Goal: Task Accomplishment & Management: Manage account settings

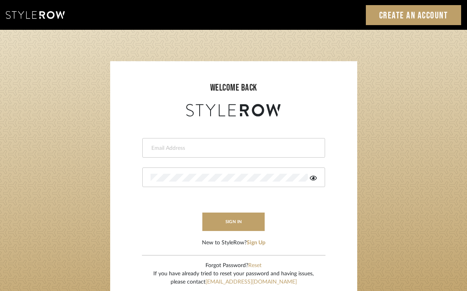
type input "[EMAIL_ADDRESS][DOMAIN_NAME]"
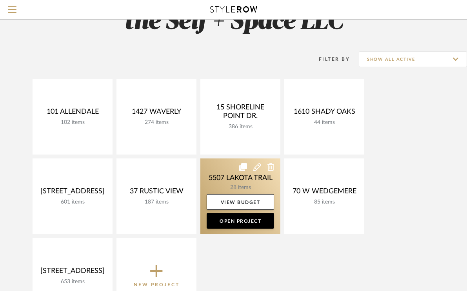
scroll to position [41, 0]
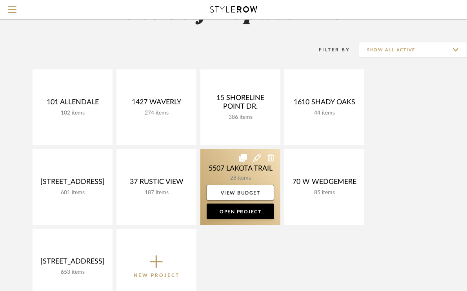
click at [229, 170] on link at bounding box center [240, 187] width 80 height 76
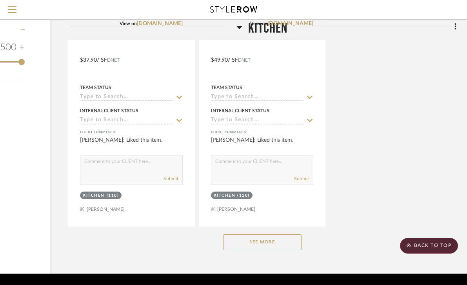
scroll to position [1003, 97]
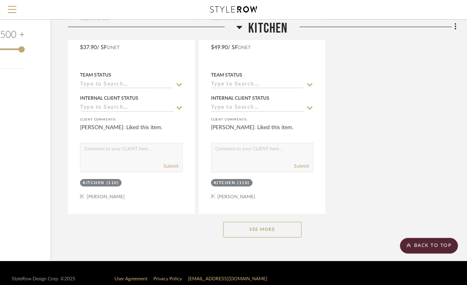
click at [268, 227] on button "See More" at bounding box center [262, 229] width 78 height 16
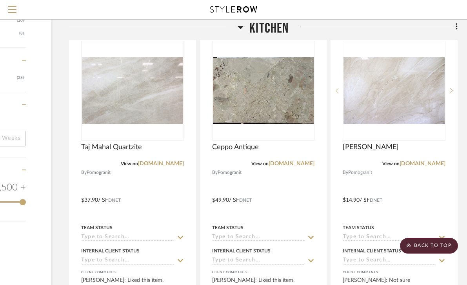
scroll to position [825, 96]
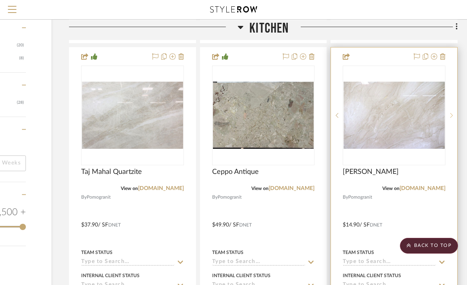
click at [450, 113] on icon at bounding box center [451, 114] width 3 height 5
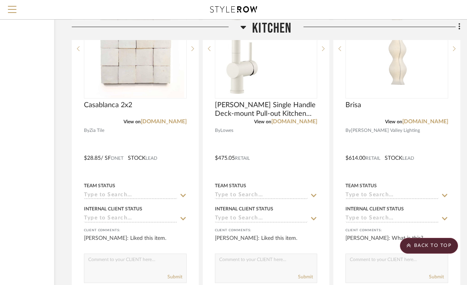
scroll to position [2654, 93]
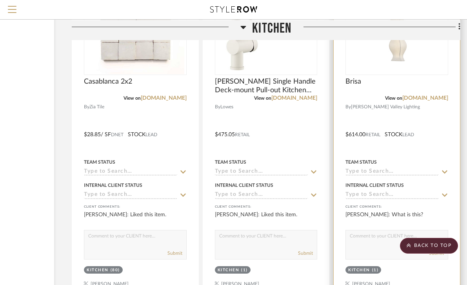
click at [373, 230] on textarea at bounding box center [397, 237] width 102 height 15
type textarea "It's a wall sconce! Made of linen type fabric"
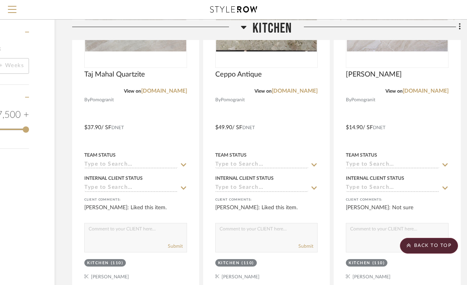
scroll to position [869, 93]
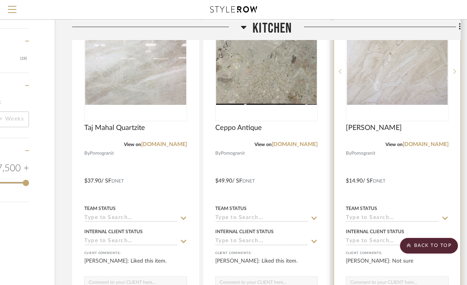
click at [403, 65] on img "1" at bounding box center [396, 71] width 101 height 67
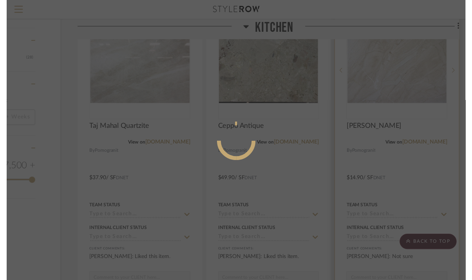
scroll to position [0, 0]
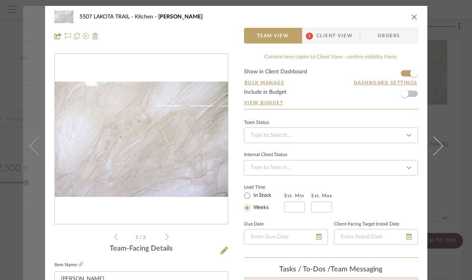
click at [23, 18] on button at bounding box center [34, 146] width 22 height 280
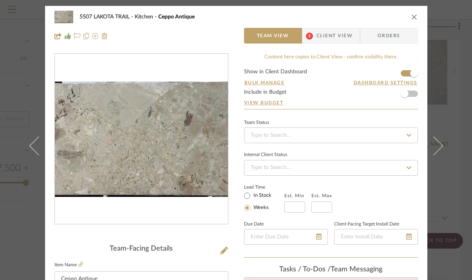
click at [10, 8] on div "5507 LAKOTA TRAIL Kitchen Ceppo Antique Team View 2 Client View Orders Team-Fac…" at bounding box center [236, 140] width 472 height 280
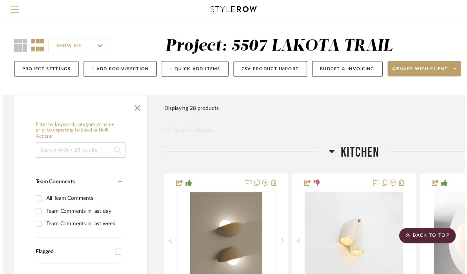
scroll to position [869, 93]
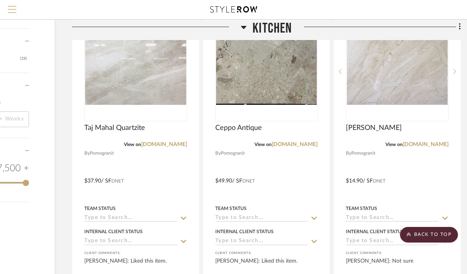
click at [10, 7] on span "Menu" at bounding box center [12, 12] width 9 height 12
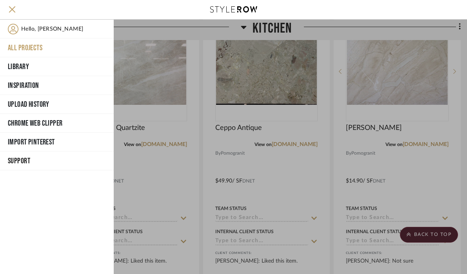
click at [20, 45] on button "All Projects" at bounding box center [57, 47] width 114 height 19
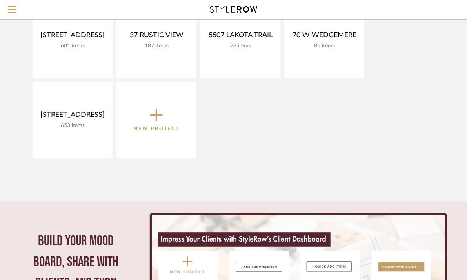
scroll to position [189, 1]
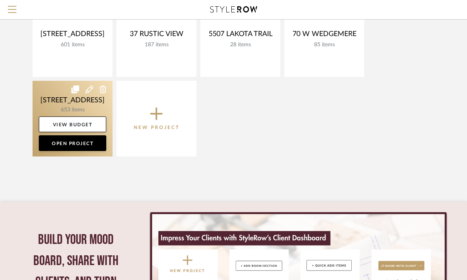
click at [74, 103] on link at bounding box center [73, 119] width 80 height 76
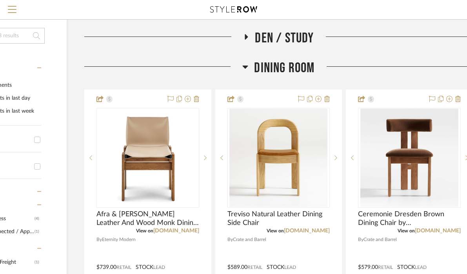
scroll to position [118, 88]
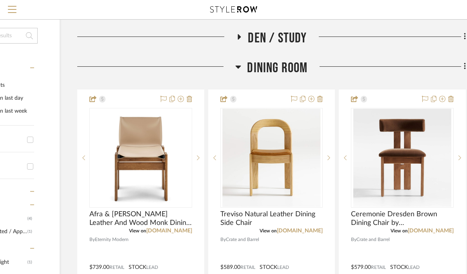
click at [239, 71] on icon at bounding box center [238, 66] width 6 height 9
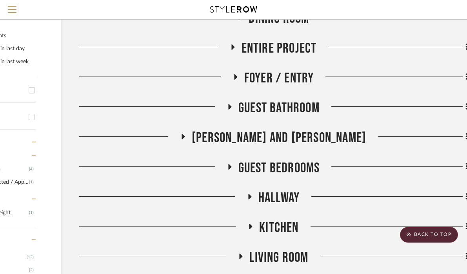
scroll to position [159, 86]
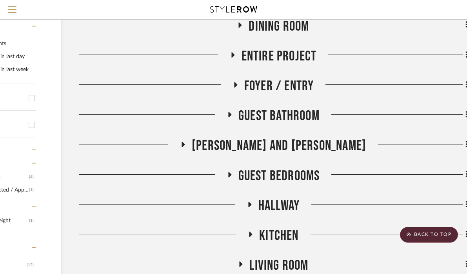
click at [236, 88] on icon at bounding box center [234, 85] width 9 height 6
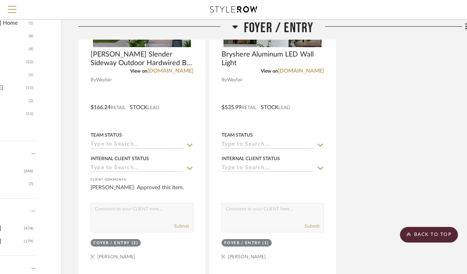
scroll to position [1033, 87]
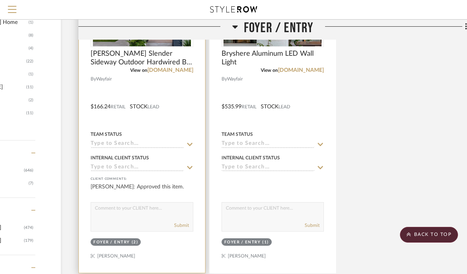
click at [133, 102] on div at bounding box center [142, 100] width 126 height 343
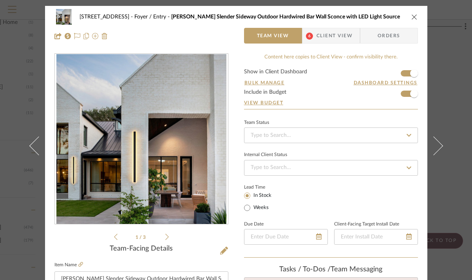
scroll to position [0, 0]
click at [324, 35] on span "Client View" at bounding box center [335, 36] width 36 height 16
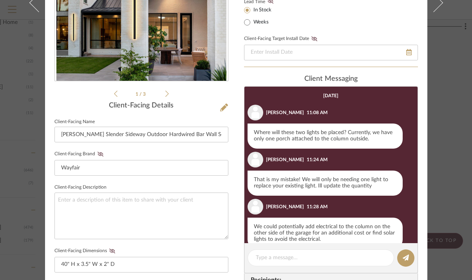
click at [233, 73] on div "8703 CROSSRIVER LANE Foyer / Entry [PERSON_NAME] Slender Sideway Outdoor Hardwi…" at bounding box center [236, 189] width 383 height 653
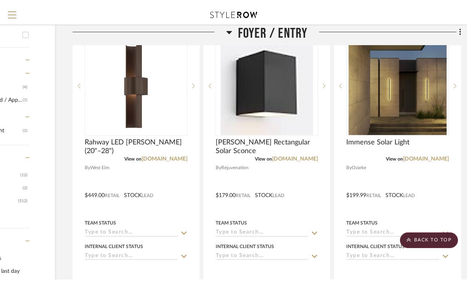
scroll to position [250, 93]
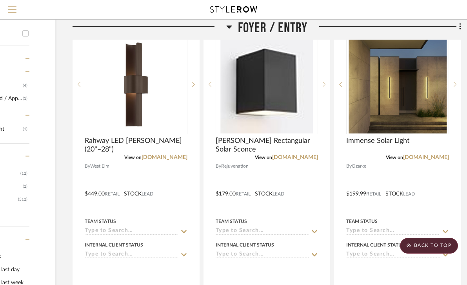
click at [12, 8] on span "Menu" at bounding box center [12, 12] width 9 height 12
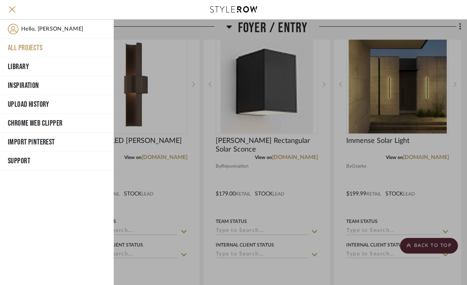
click at [20, 45] on button "All Projects" at bounding box center [57, 47] width 114 height 19
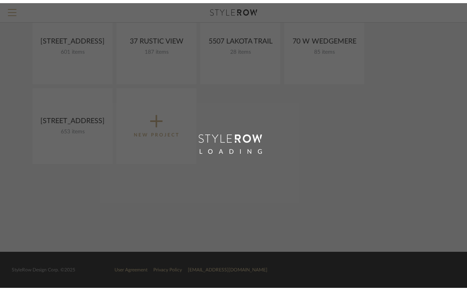
scroll to position [178, 0]
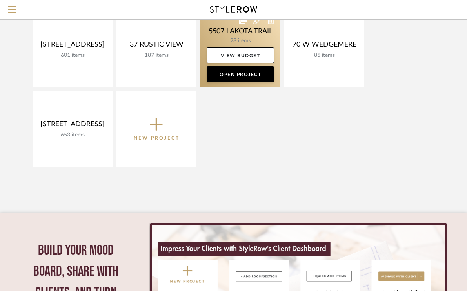
click at [226, 37] on link at bounding box center [240, 50] width 80 height 76
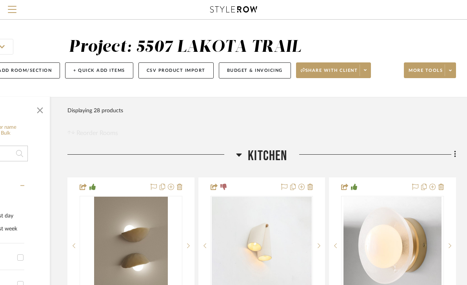
scroll to position [0, 98]
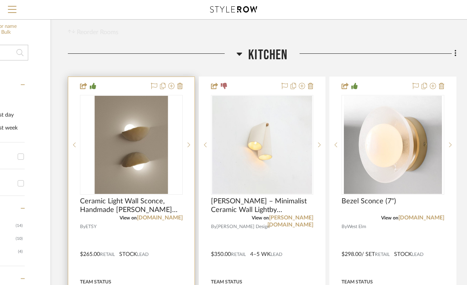
click at [144, 136] on img "0" at bounding box center [131, 145] width 74 height 98
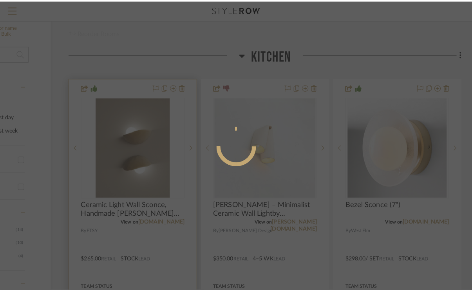
scroll to position [0, 0]
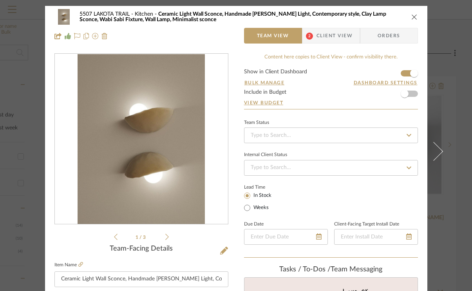
click at [165, 237] on icon at bounding box center [167, 236] width 4 height 7
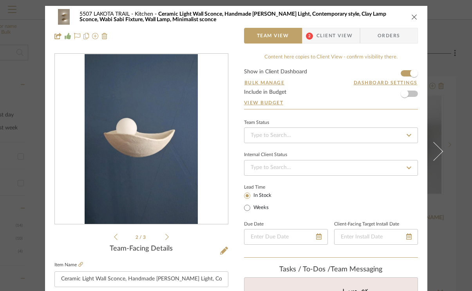
click at [165, 237] on icon at bounding box center [167, 236] width 4 height 7
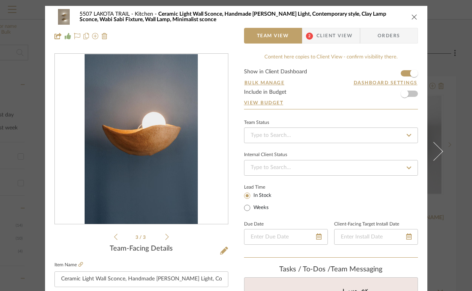
click at [114, 235] on icon at bounding box center [116, 236] width 4 height 7
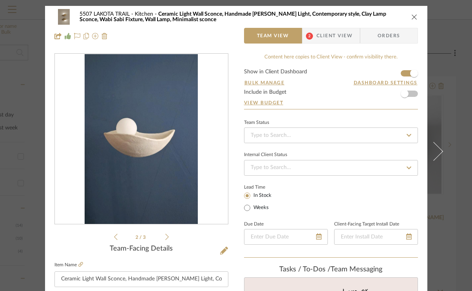
click at [412, 17] on icon "close" at bounding box center [415, 17] width 6 height 6
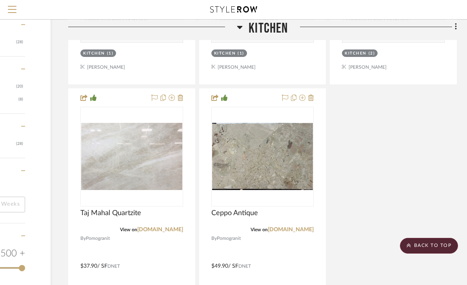
scroll to position [784, 97]
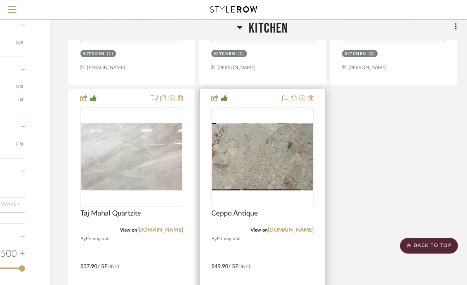
click at [247, 222] on img at bounding box center [262, 255] width 101 height 67
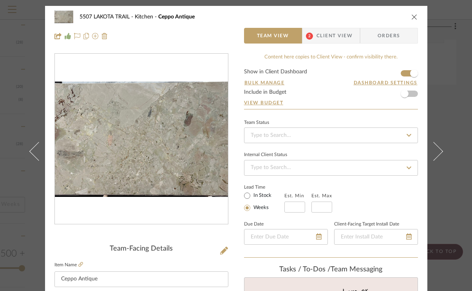
scroll to position [0, 0]
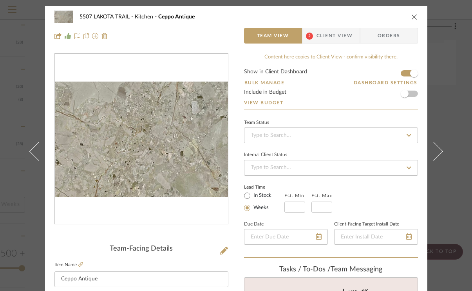
click at [140, 137] on img "0" at bounding box center [141, 140] width 173 height 116
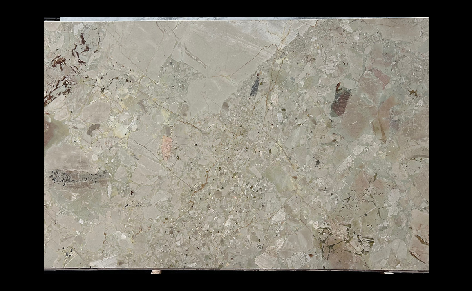
click at [457, 16] on button at bounding box center [463, 8] width 17 height 17
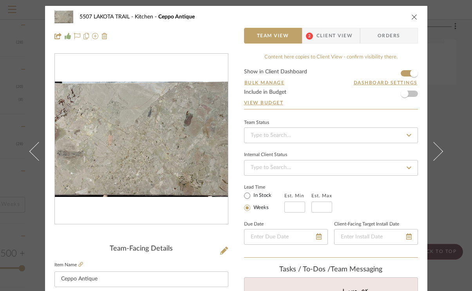
click at [412, 16] on icon "close" at bounding box center [415, 17] width 6 height 6
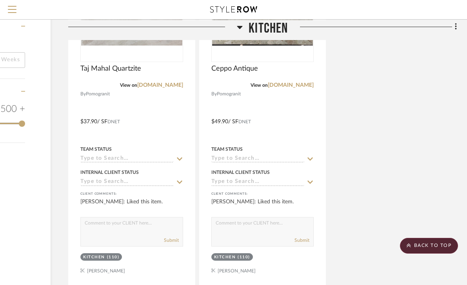
scroll to position [959, 96]
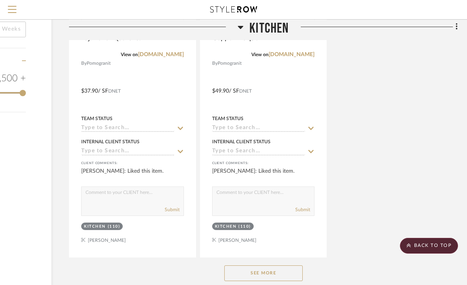
click at [261, 268] on button "See More" at bounding box center [263, 273] width 78 height 16
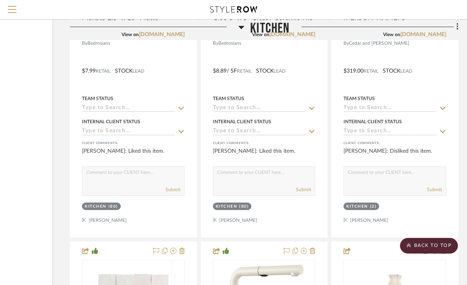
scroll to position [2538, 95]
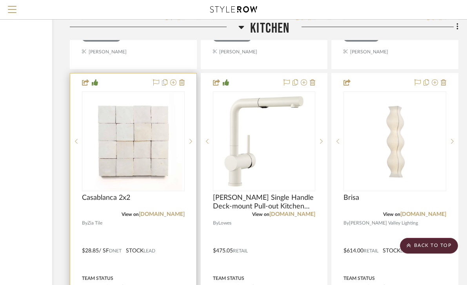
click at [138, 127] on img "0" at bounding box center [133, 141] width 98 height 98
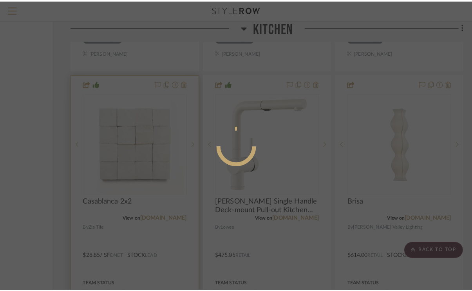
scroll to position [0, 0]
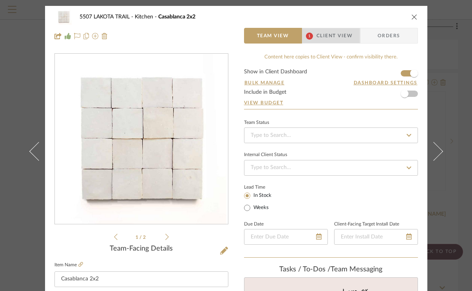
click at [334, 33] on span "Client View" at bounding box center [335, 36] width 36 height 16
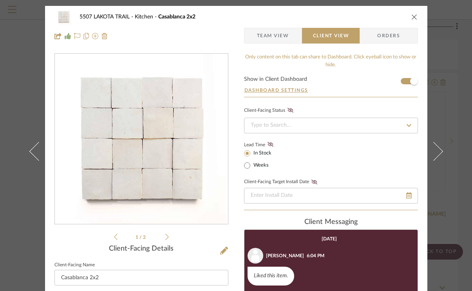
click at [412, 16] on icon "close" at bounding box center [415, 17] width 6 height 6
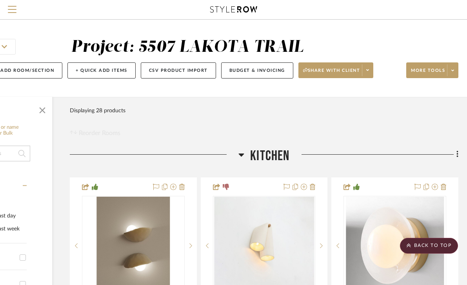
scroll to position [0, 95]
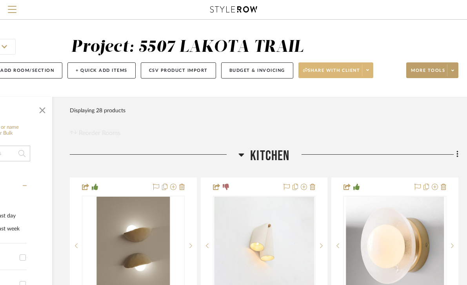
click at [372, 72] on span at bounding box center [367, 70] width 11 height 12
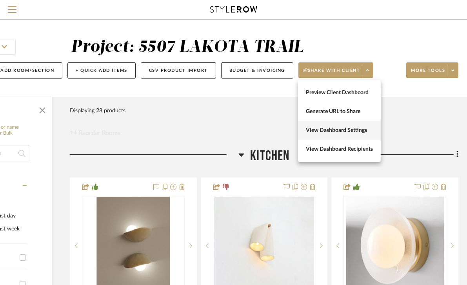
click at [339, 131] on span "View Dashboard Settings" at bounding box center [339, 130] width 67 height 7
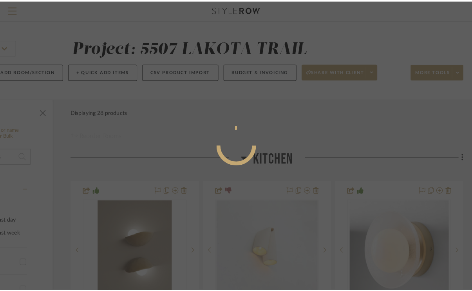
scroll to position [0, 0]
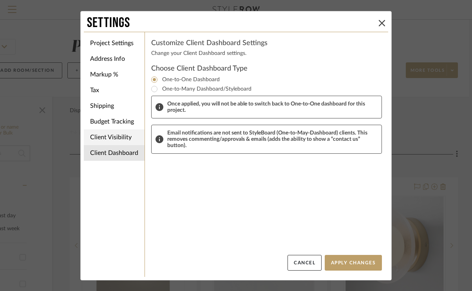
click at [108, 138] on li "Client Visibility" at bounding box center [114, 137] width 61 height 16
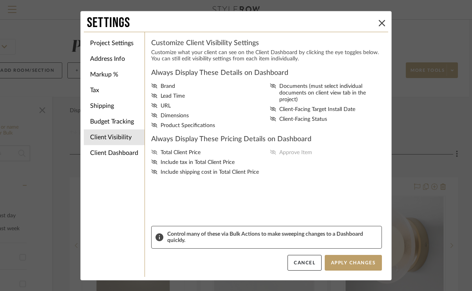
click at [151, 154] on icon at bounding box center [154, 152] width 6 height 5
click at [0, 0] on input "Total Client Price" at bounding box center [0, 0] width 0 height 0
click at [271, 154] on icon at bounding box center [273, 152] width 6 height 5
click at [0, 0] on input "Approve Item" at bounding box center [0, 0] width 0 height 0
click at [348, 264] on button "Apply Changes" at bounding box center [353, 263] width 57 height 16
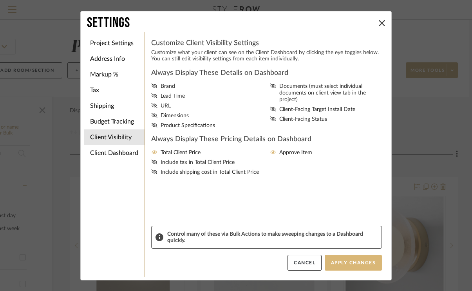
click at [342, 263] on button "Apply Changes" at bounding box center [353, 263] width 57 height 16
click at [292, 261] on button "Cancel" at bounding box center [305, 263] width 34 height 16
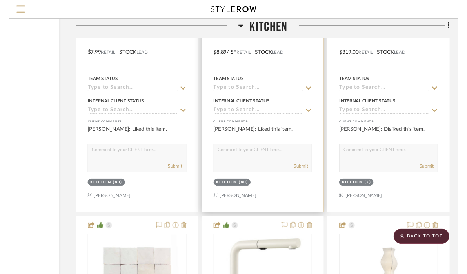
scroll to position [2140, 95]
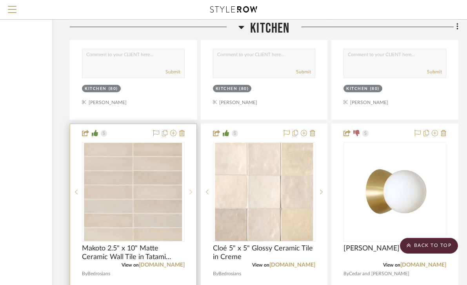
click at [191, 189] on icon at bounding box center [190, 191] width 3 height 5
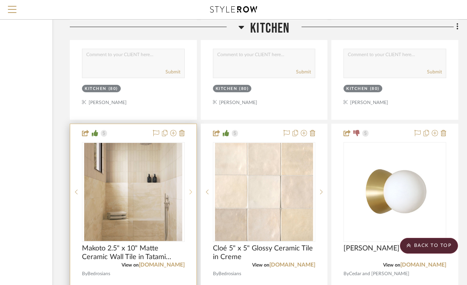
click at [191, 189] on icon at bounding box center [190, 191] width 3 height 5
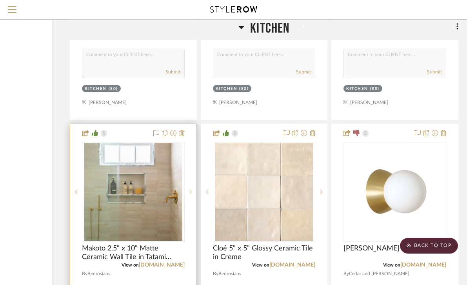
click at [191, 189] on icon at bounding box center [190, 191] width 3 height 5
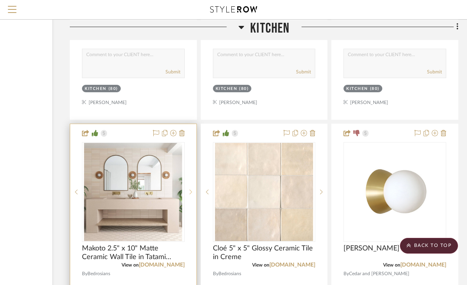
click at [191, 189] on icon at bounding box center [190, 191] width 3 height 5
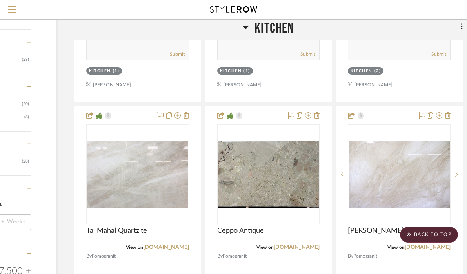
scroll to position [768, 91]
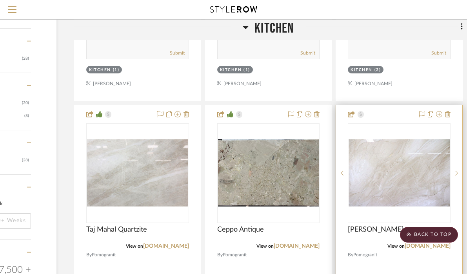
click at [399, 164] on img "0" at bounding box center [398, 172] width 101 height 67
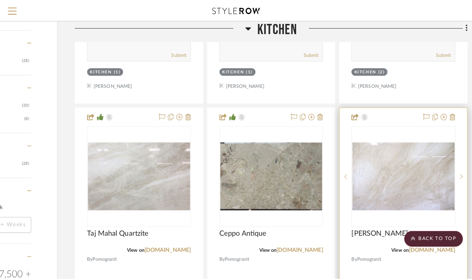
scroll to position [0, 0]
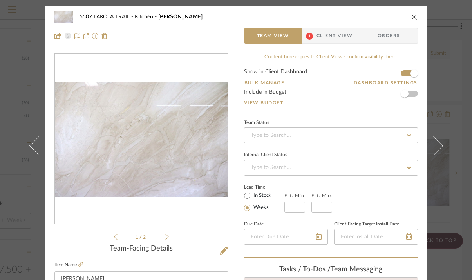
click at [165, 234] on icon at bounding box center [167, 236] width 4 height 7
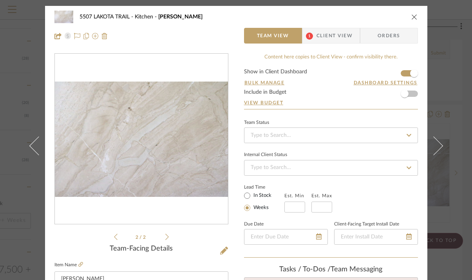
click at [412, 16] on icon "close" at bounding box center [415, 17] width 6 height 6
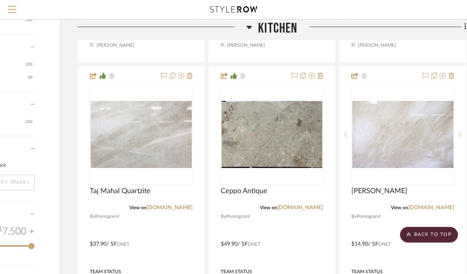
scroll to position [803, 87]
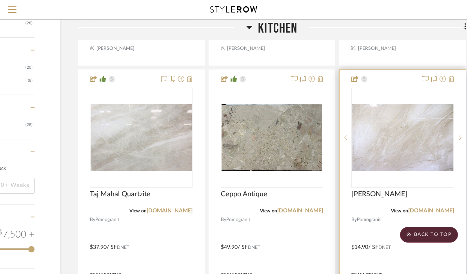
click at [417, 136] on img "0" at bounding box center [402, 137] width 101 height 67
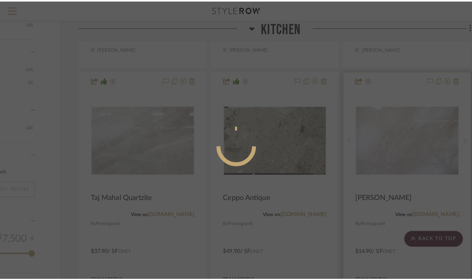
scroll to position [0, 0]
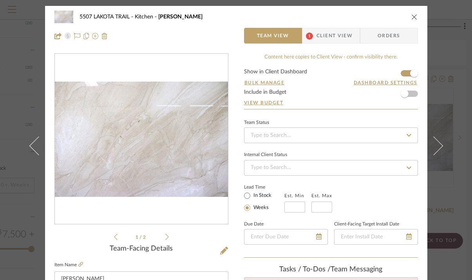
click at [412, 14] on icon "close" at bounding box center [415, 17] width 6 height 6
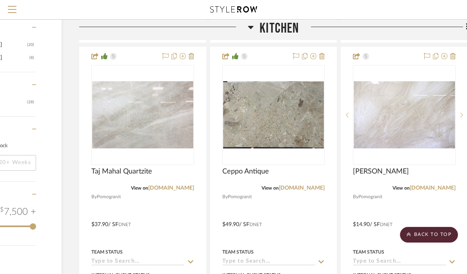
scroll to position [828, 86]
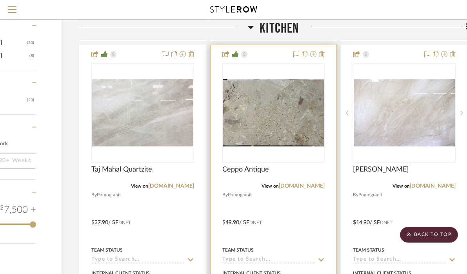
click at [275, 101] on img "0" at bounding box center [273, 112] width 101 height 67
click at [265, 101] on img "0" at bounding box center [273, 112] width 101 height 67
click at [298, 122] on img "0" at bounding box center [273, 112] width 101 height 67
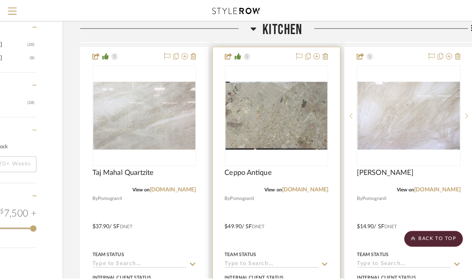
scroll to position [0, 0]
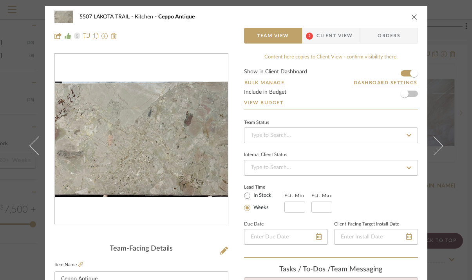
click at [112, 174] on img "0" at bounding box center [141, 140] width 173 height 116
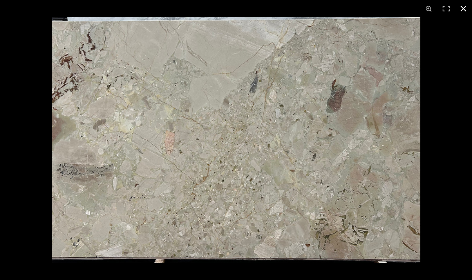
click at [464, 7] on button at bounding box center [463, 8] width 17 height 17
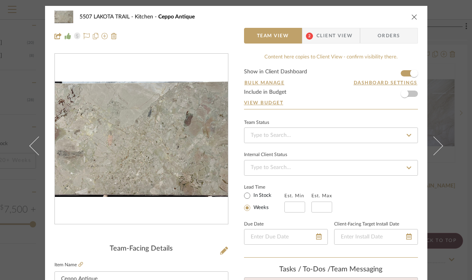
click at [412, 16] on icon "close" at bounding box center [415, 17] width 6 height 6
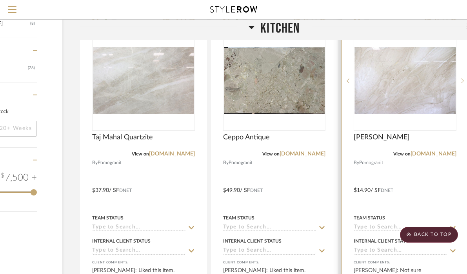
click at [401, 90] on img "0" at bounding box center [404, 80] width 101 height 67
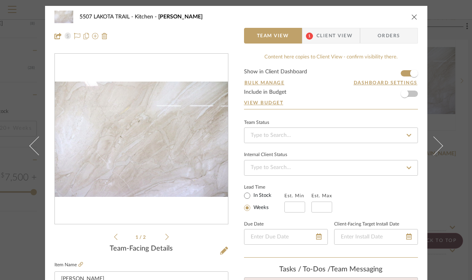
click at [168, 156] on img "0" at bounding box center [141, 140] width 173 height 116
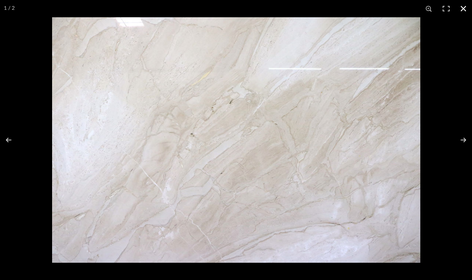
click at [463, 11] on button at bounding box center [463, 8] width 17 height 17
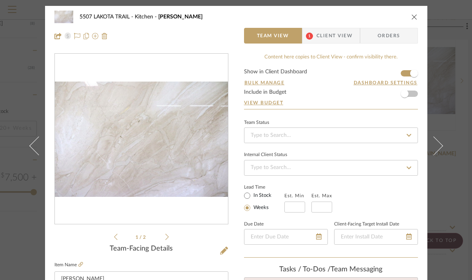
click at [412, 16] on icon "close" at bounding box center [415, 17] width 6 height 6
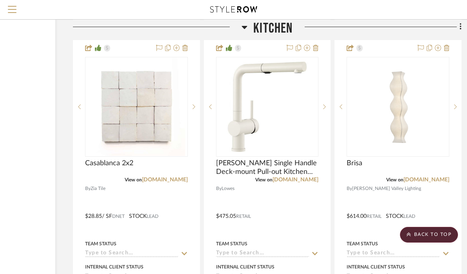
scroll to position [2573, 92]
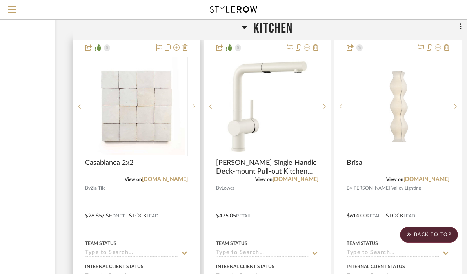
click at [144, 185] on div at bounding box center [136, 209] width 126 height 343
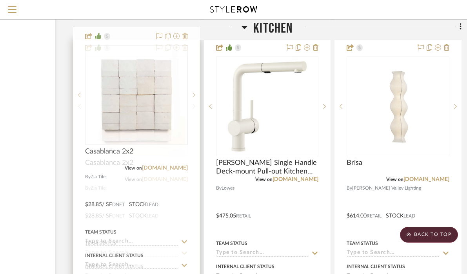
click at [132, 180] on div at bounding box center [136, 209] width 126 height 343
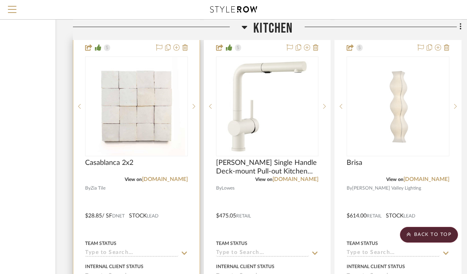
click at [146, 101] on img "0" at bounding box center [136, 106] width 98 height 98
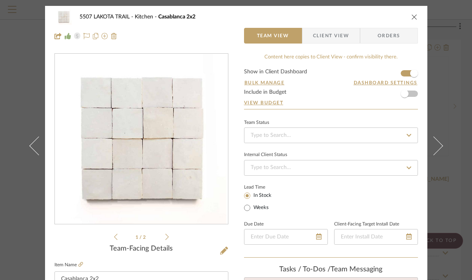
scroll to position [0, 0]
click at [412, 16] on icon "close" at bounding box center [415, 17] width 6 height 6
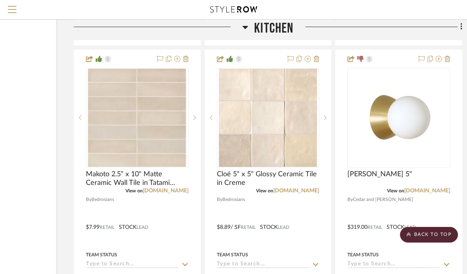
scroll to position [2233, 91]
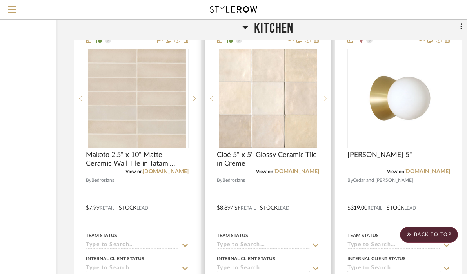
click at [326, 96] on icon at bounding box center [325, 98] width 3 height 5
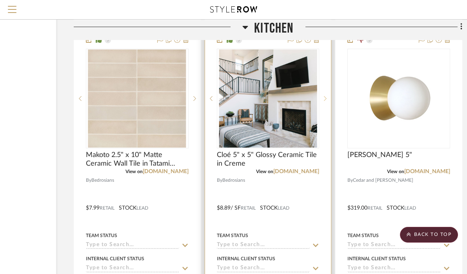
click at [326, 96] on icon at bounding box center [325, 98] width 3 height 5
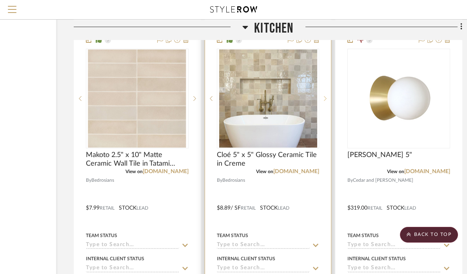
click at [326, 96] on icon at bounding box center [325, 98] width 3 height 5
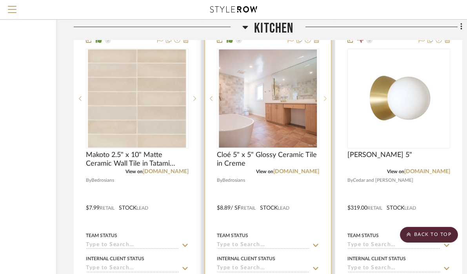
click at [326, 96] on icon at bounding box center [325, 98] width 3 height 5
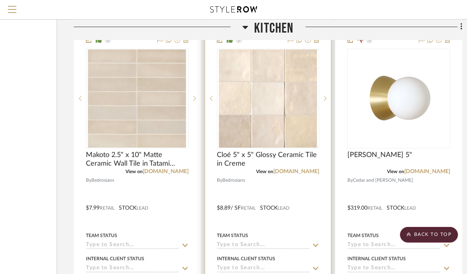
click at [258, 94] on img "0" at bounding box center [268, 98] width 98 height 98
click at [275, 95] on img "0" at bounding box center [268, 98] width 98 height 98
click at [273, 111] on img "0" at bounding box center [268, 98] width 98 height 98
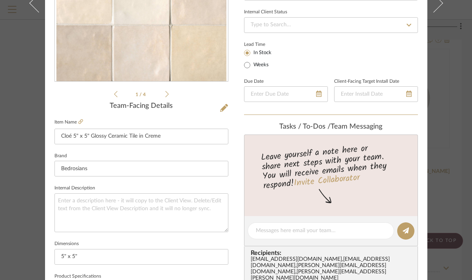
scroll to position [172, 0]
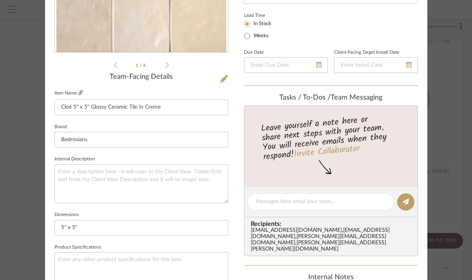
click at [78, 93] on icon at bounding box center [80, 92] width 5 height 5
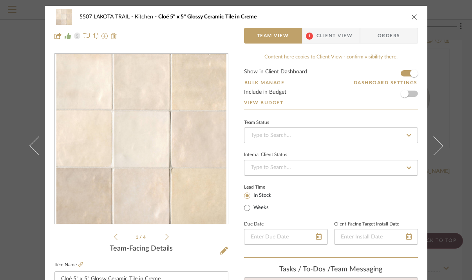
scroll to position [0, 0]
click at [412, 16] on icon "close" at bounding box center [415, 17] width 6 height 6
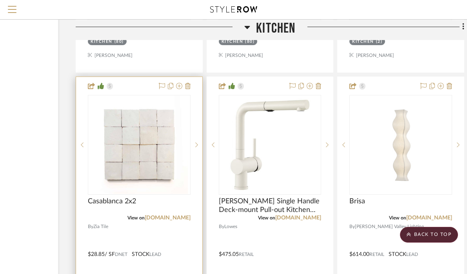
scroll to position [2535, 89]
click at [138, 136] on img "0" at bounding box center [139, 144] width 98 height 98
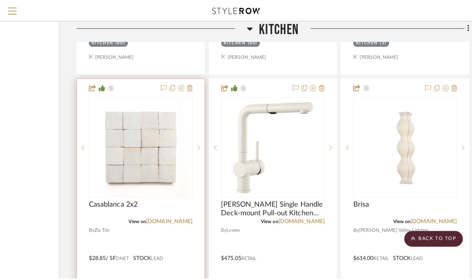
scroll to position [0, 0]
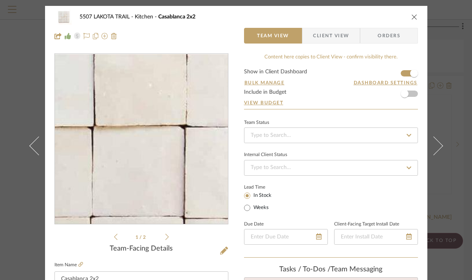
click at [156, 143] on img "0" at bounding box center [141, 139] width 170 height 170
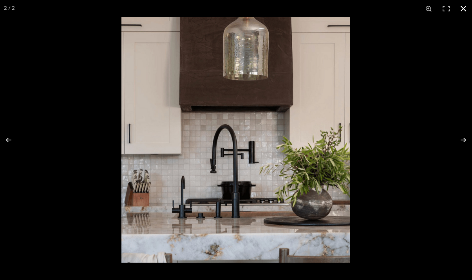
click at [462, 10] on button at bounding box center [463, 8] width 17 height 17
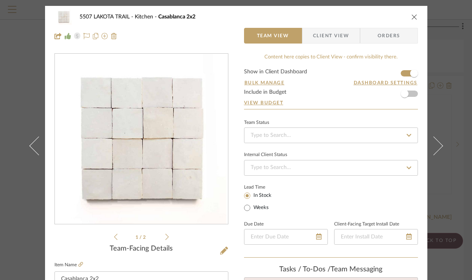
click at [412, 16] on icon "close" at bounding box center [415, 17] width 6 height 6
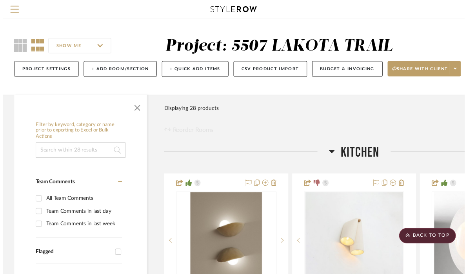
scroll to position [2535, 89]
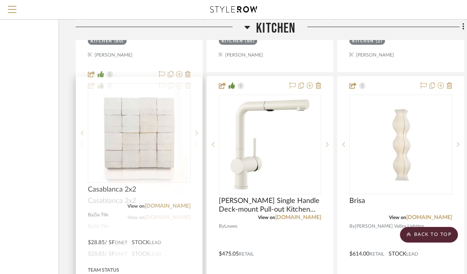
click at [123, 136] on img "0" at bounding box center [139, 144] width 98 height 98
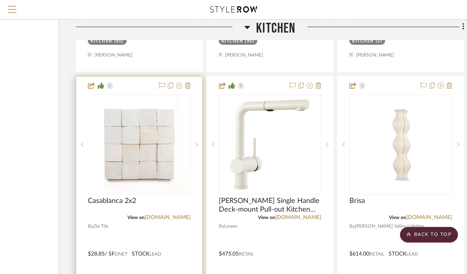
click at [131, 128] on img "0" at bounding box center [139, 144] width 98 height 98
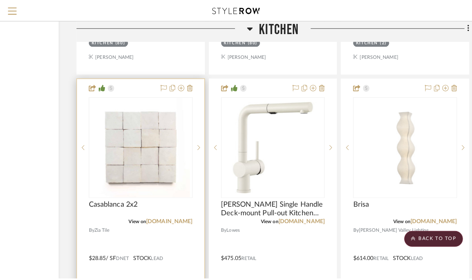
scroll to position [0, 0]
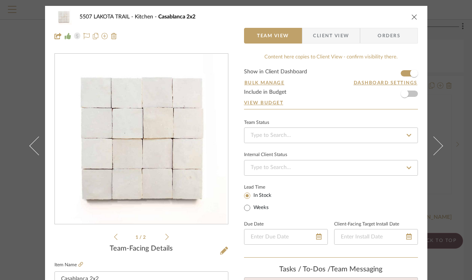
click at [165, 235] on icon at bounding box center [167, 236] width 4 height 7
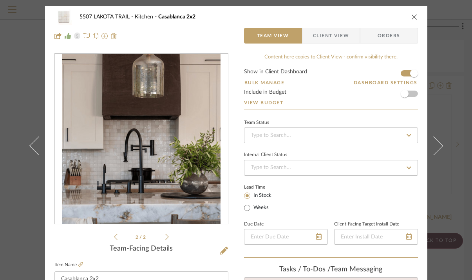
click at [118, 237] on li "2 / 2" at bounding box center [142, 236] width 48 height 9
click at [114, 237] on icon at bounding box center [116, 236] width 4 height 7
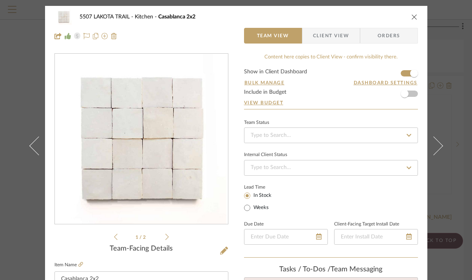
click at [414, 17] on icon "close" at bounding box center [415, 17] width 6 height 6
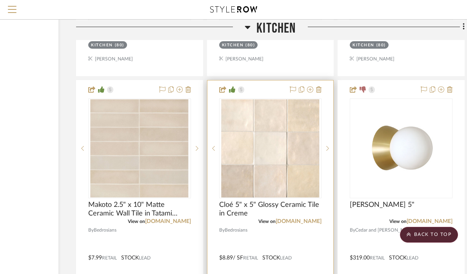
scroll to position [2183, 87]
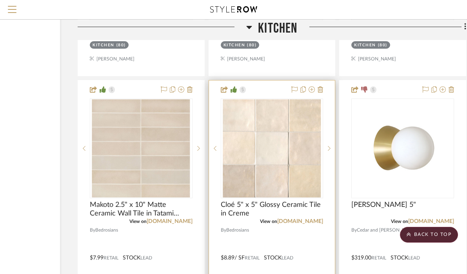
click at [277, 140] on img "0" at bounding box center [272, 148] width 98 height 98
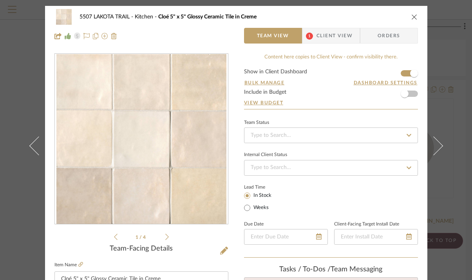
scroll to position [0, 0]
click at [412, 16] on icon "close" at bounding box center [415, 17] width 6 height 6
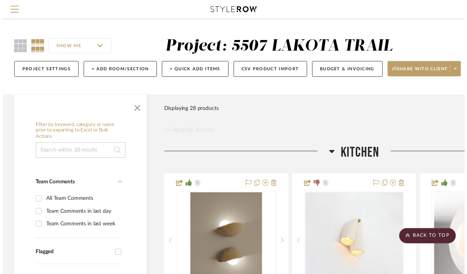
scroll to position [2183, 87]
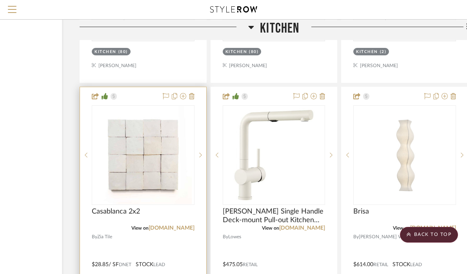
scroll to position [2523, 86]
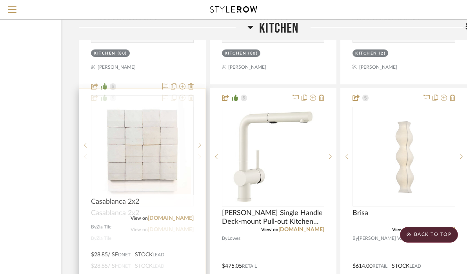
click at [201, 154] on icon at bounding box center [199, 156] width 3 height 5
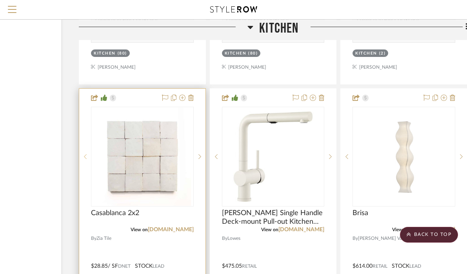
click at [85, 154] on icon at bounding box center [85, 156] width 3 height 5
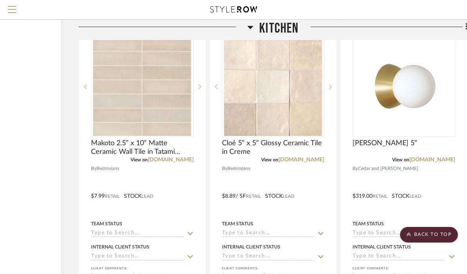
scroll to position [2227, 86]
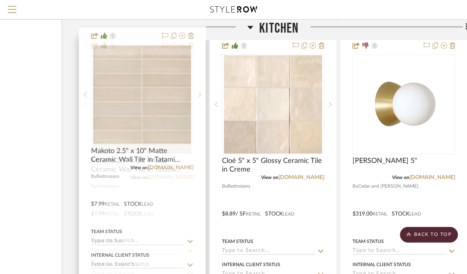
click at [200, 102] on icon at bounding box center [199, 104] width 3 height 5
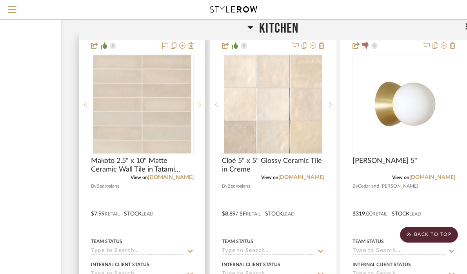
click at [200, 102] on icon at bounding box center [199, 104] width 3 height 5
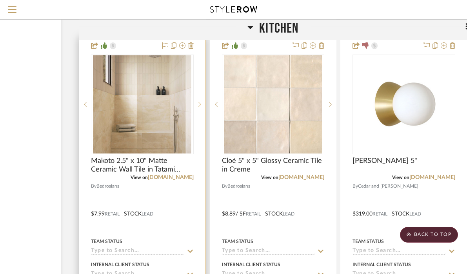
click at [200, 102] on icon at bounding box center [199, 104] width 3 height 5
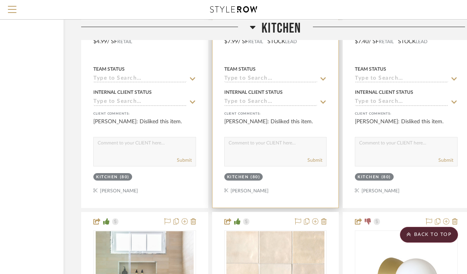
scroll to position [2213, 84]
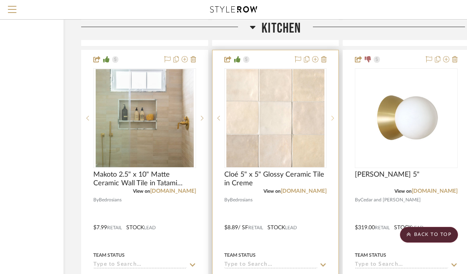
click at [332, 115] on icon at bounding box center [332, 117] width 3 height 5
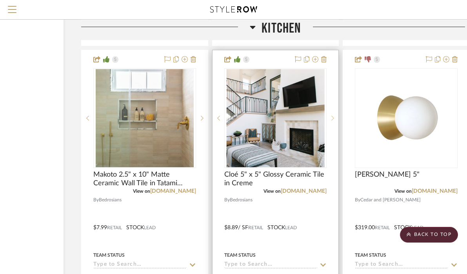
click at [332, 115] on icon at bounding box center [332, 117] width 3 height 5
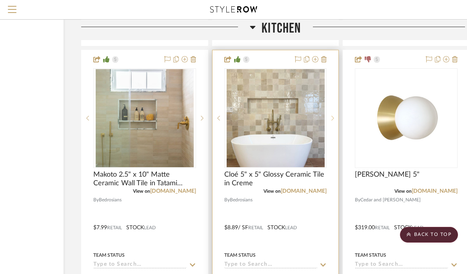
click at [332, 115] on icon at bounding box center [332, 117] width 3 height 5
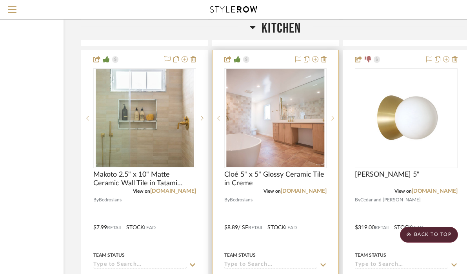
click at [332, 115] on icon at bounding box center [332, 117] width 3 height 5
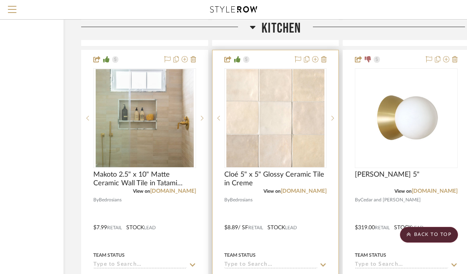
click at [287, 112] on img "0" at bounding box center [275, 118] width 98 height 98
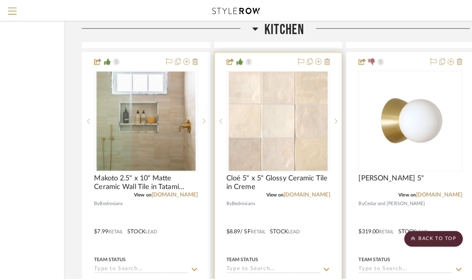
scroll to position [0, 0]
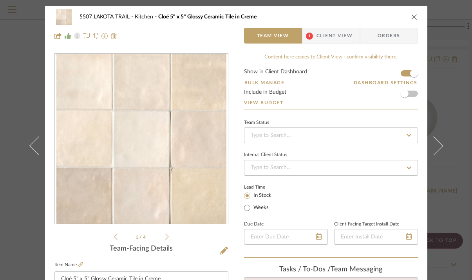
click at [165, 238] on icon at bounding box center [167, 236] width 4 height 7
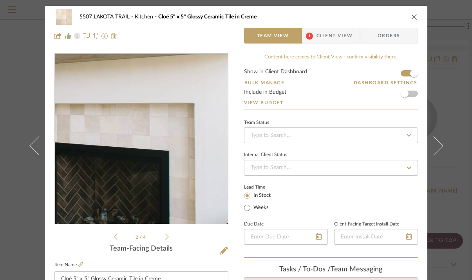
click at [201, 155] on img "1" at bounding box center [141, 139] width 170 height 170
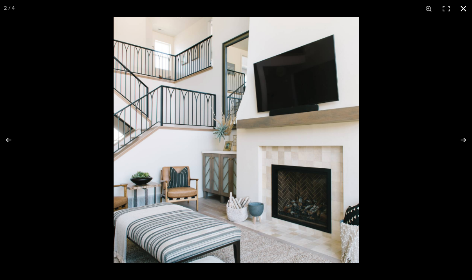
click at [464, 7] on button at bounding box center [463, 8] width 17 height 17
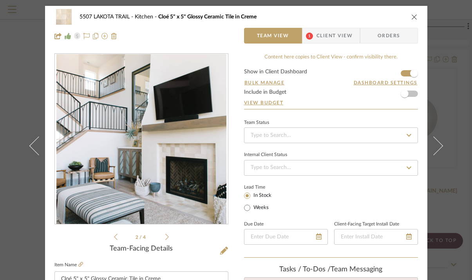
click at [412, 17] on icon "close" at bounding box center [415, 17] width 6 height 6
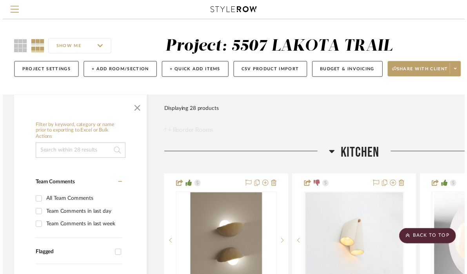
scroll to position [2213, 84]
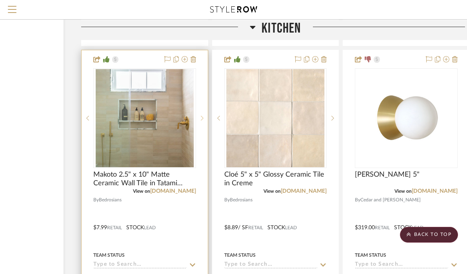
click at [203, 115] on icon at bounding box center [202, 117] width 3 height 5
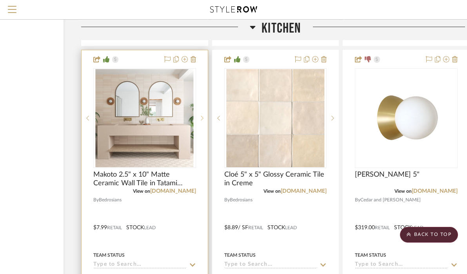
click at [203, 115] on icon at bounding box center [202, 117] width 3 height 5
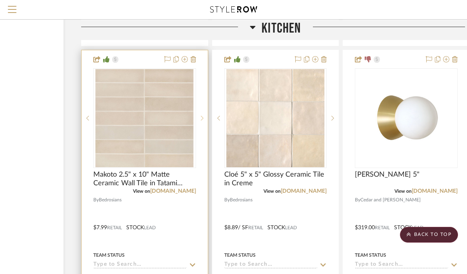
click at [203, 115] on icon at bounding box center [202, 117] width 3 height 5
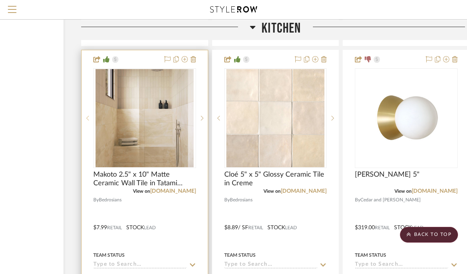
click at [87, 115] on icon at bounding box center [87, 117] width 3 height 5
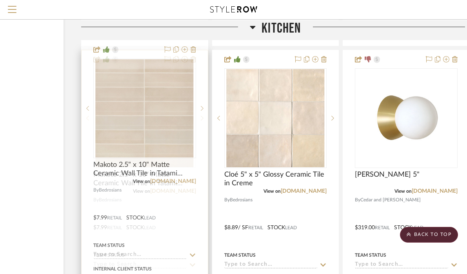
click at [87, 115] on icon at bounding box center [87, 117] width 3 height 5
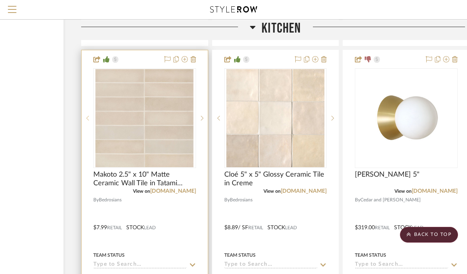
click at [87, 115] on icon at bounding box center [87, 117] width 3 height 5
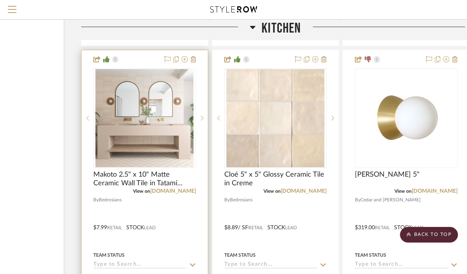
click at [129, 136] on img "3" at bounding box center [145, 118] width 98 height 98
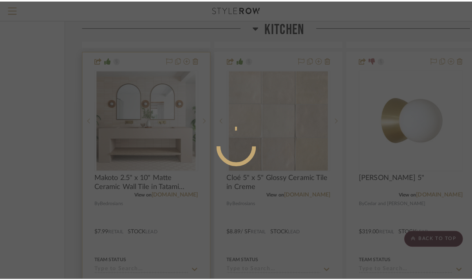
scroll to position [0, 0]
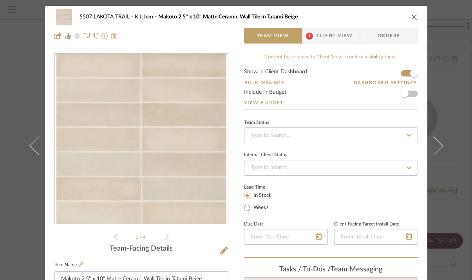
click at [160, 234] on li "1 / 4" at bounding box center [142, 236] width 48 height 9
click at [165, 236] on icon at bounding box center [167, 237] width 4 height 6
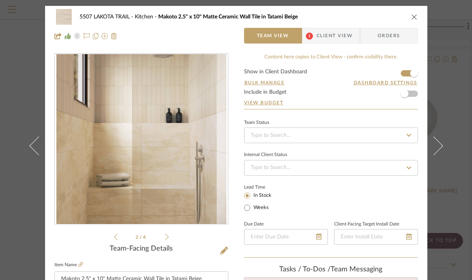
click at [165, 236] on icon at bounding box center [167, 237] width 4 height 6
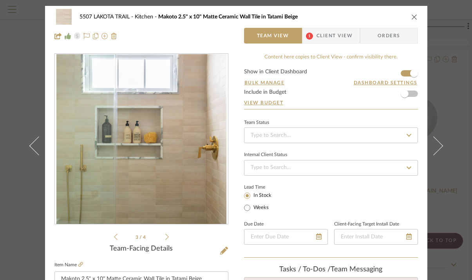
click at [165, 236] on icon at bounding box center [167, 237] width 4 height 6
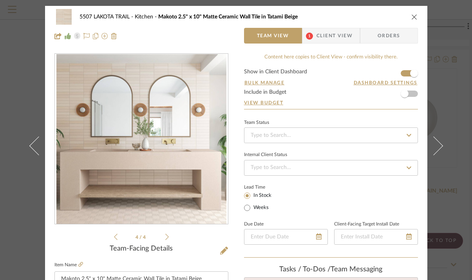
click at [165, 236] on icon at bounding box center [167, 237] width 4 height 6
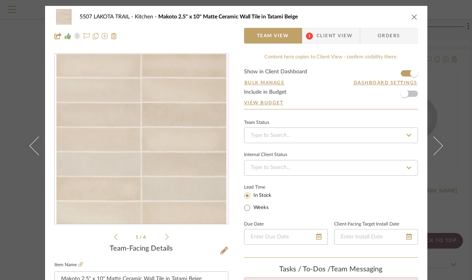
click at [165, 236] on icon at bounding box center [167, 237] width 4 height 6
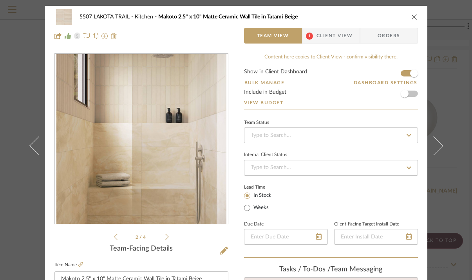
click at [412, 15] on icon "close" at bounding box center [415, 17] width 6 height 6
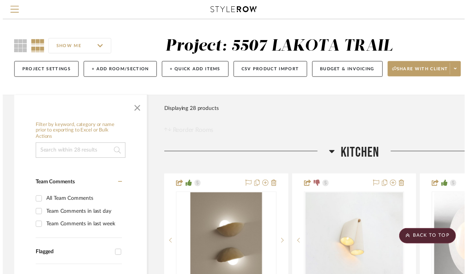
scroll to position [2213, 84]
